Goal: Use online tool/utility: Utilize a website feature to perform a specific function

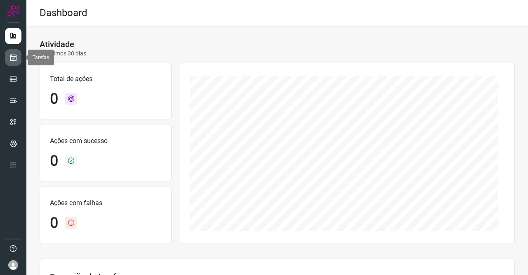
click at [8, 57] on link at bounding box center [13, 57] width 17 height 17
click at [17, 56] on icon at bounding box center [13, 57] width 9 height 8
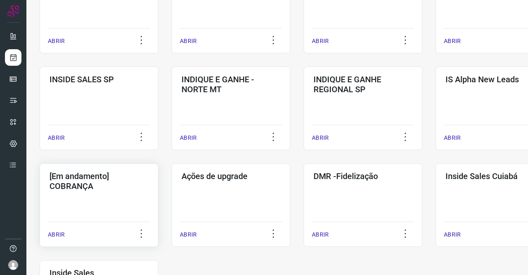
click at [118, 196] on div "[Em andamento] COBRANÇA ABRIR" at bounding box center [99, 204] width 119 height 83
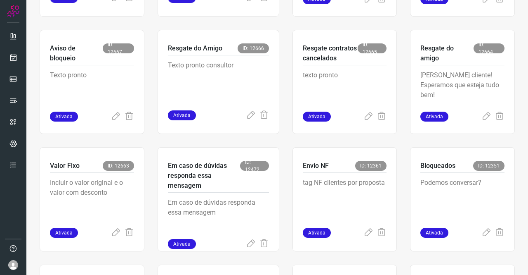
scroll to position [363, 0]
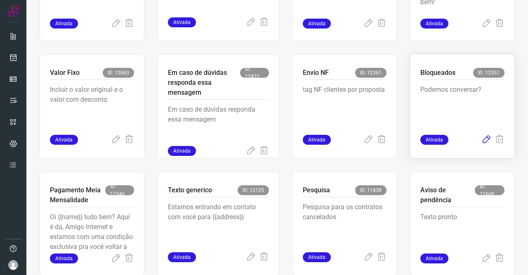
click at [484, 140] on icon at bounding box center [487, 140] width 10 height 10
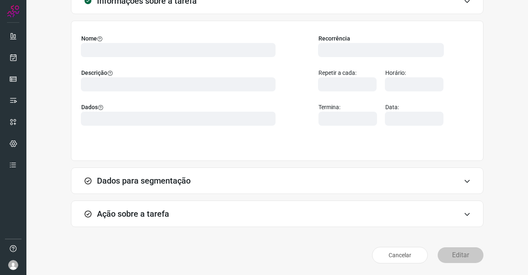
scroll to position [47, 0]
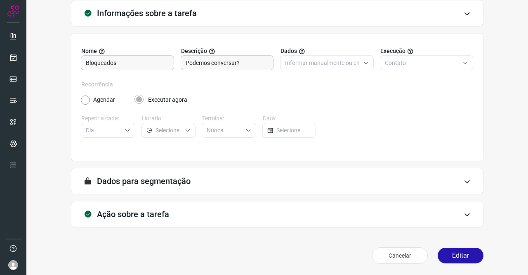
click at [150, 209] on h3 "Ação sobre a tarefa" at bounding box center [133, 214] width 72 height 10
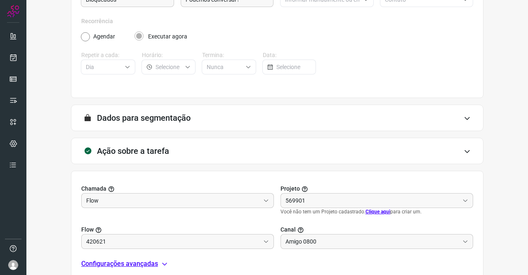
scroll to position [178, 0]
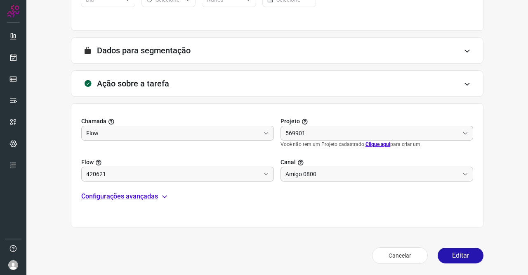
click at [131, 194] on p "Configurações avançadas" at bounding box center [119, 196] width 77 height 10
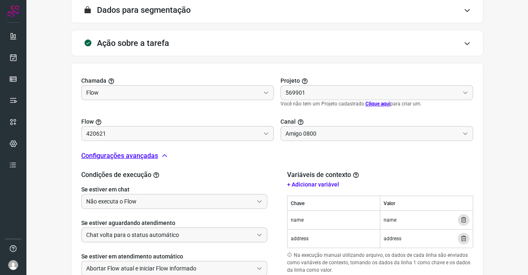
scroll to position [280, 0]
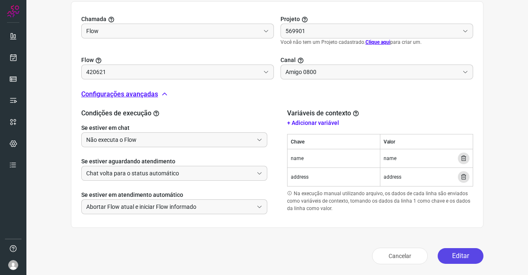
click at [461, 254] on button "Editar" at bounding box center [461, 256] width 46 height 16
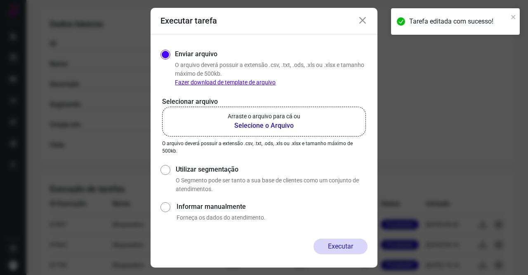
click at [272, 122] on b "Selecione o Arquivo" at bounding box center [264, 126] width 73 height 10
click at [0, 0] on input "Arraste o arquivo para cá ou Selecione o Arquivo" at bounding box center [0, 0] width 0 height 0
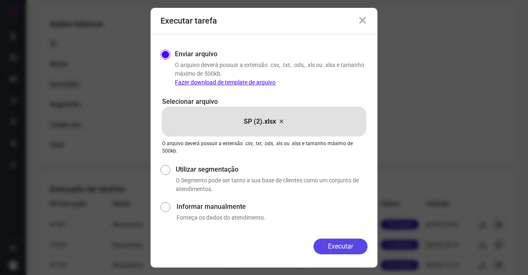
click at [357, 242] on button "Executar" at bounding box center [341, 246] width 54 height 16
